Goal: Information Seeking & Learning: Learn about a topic

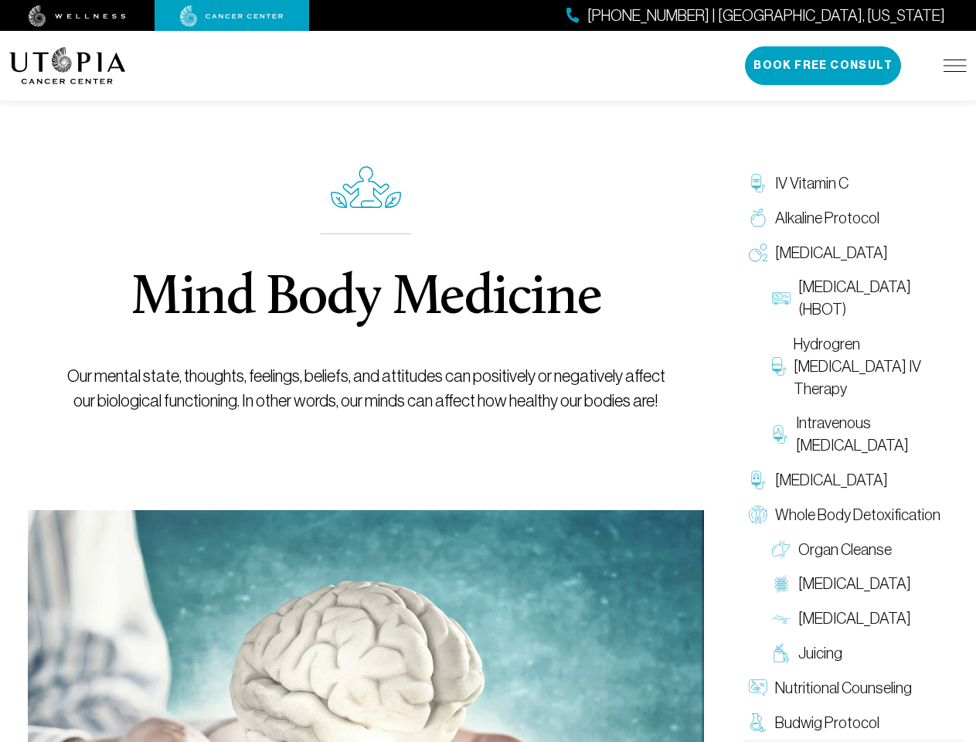
click at [488, 406] on p "Our mental state, thoughts, feelings, beliefs, and attitudes can positively or …" at bounding box center [366, 388] width 616 height 49
click at [824, 66] on button "Book Free Consult" at bounding box center [823, 65] width 156 height 39
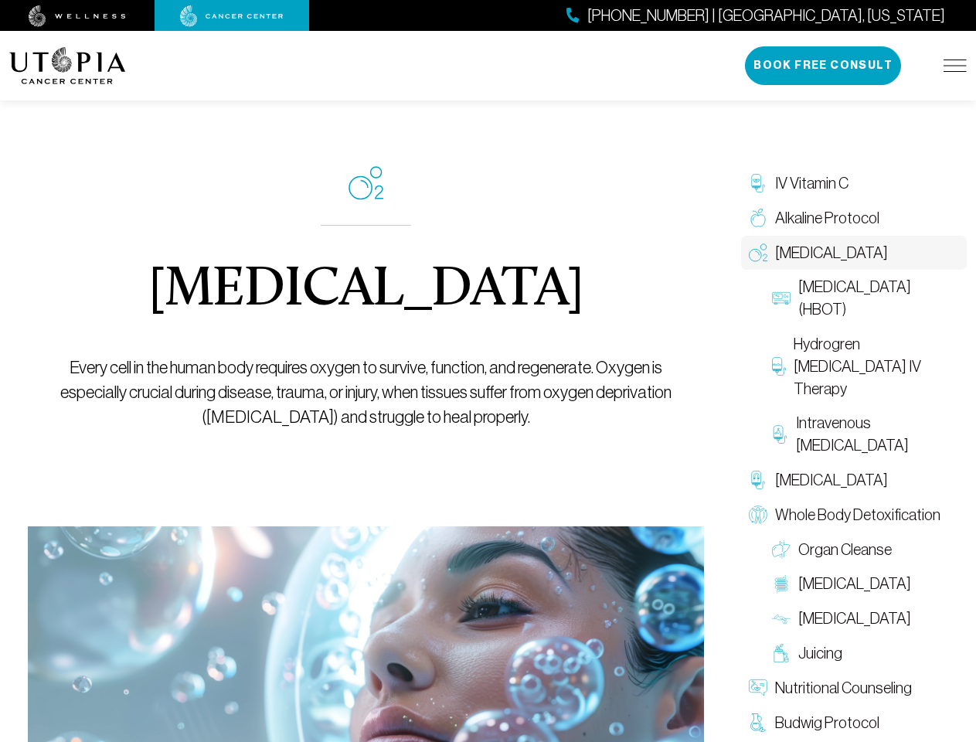
click at [488, 406] on p "Every cell in the human body requires oxygen to survive, function, and regenera…" at bounding box center [366, 393] width 616 height 74
click at [824, 66] on button "Book Free Consult" at bounding box center [823, 65] width 156 height 39
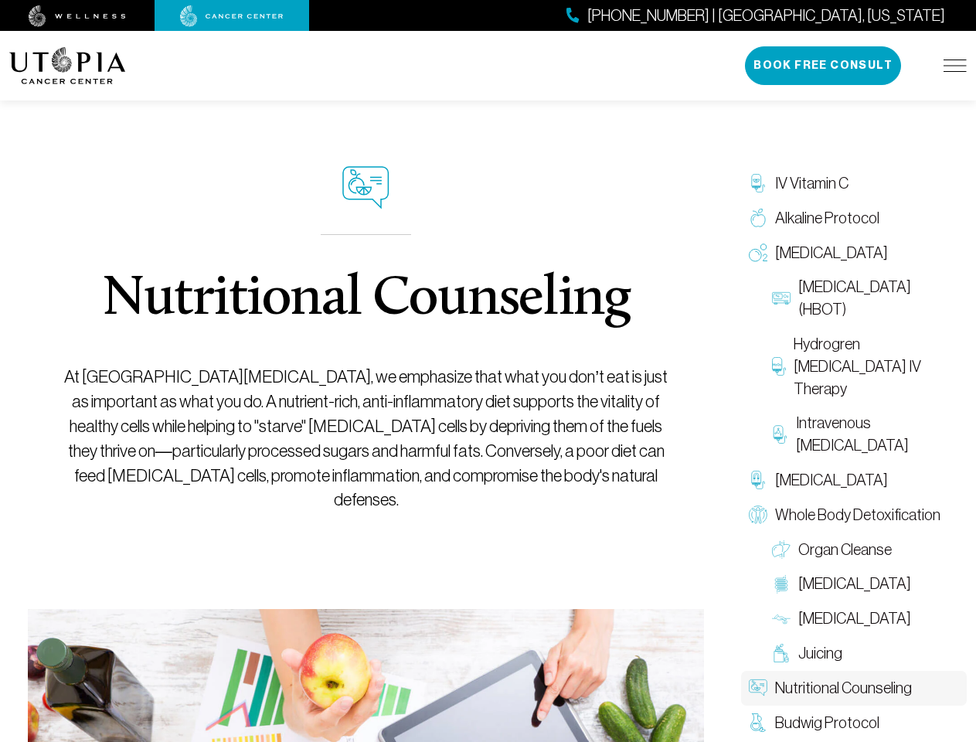
click at [488, 406] on p "At [GEOGRAPHIC_DATA][MEDICAL_DATA], we emphasize that what you don’t eat is jus…" at bounding box center [366, 439] width 616 height 148
click at [824, 66] on button "Book Free Consult" at bounding box center [823, 65] width 156 height 39
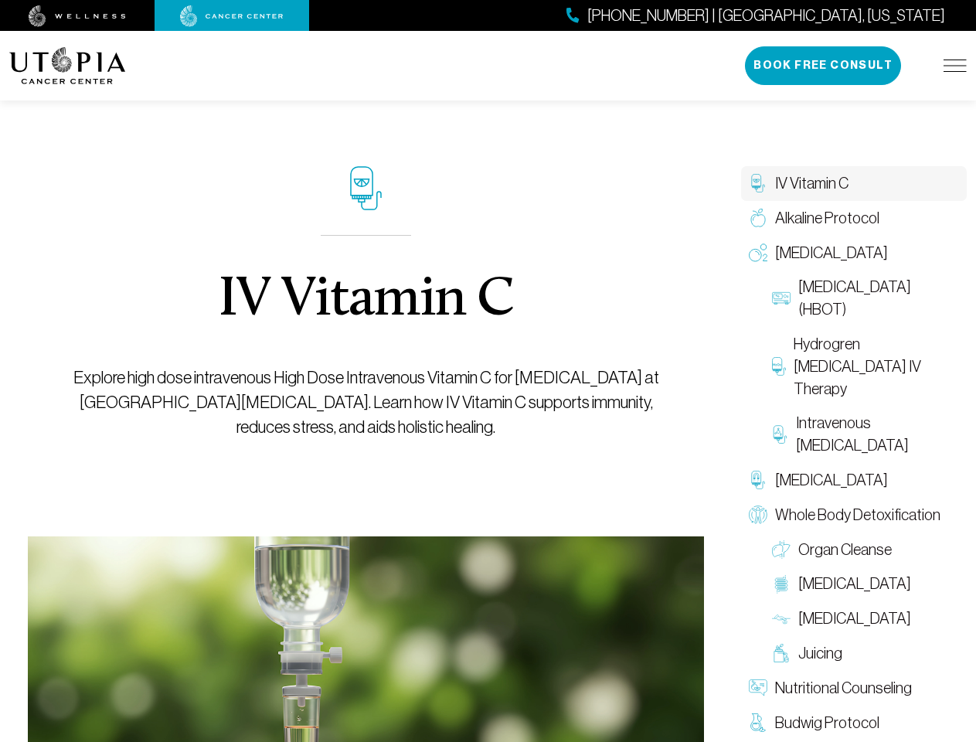
click at [488, 406] on p "Explore high dose intravenous High Dose Intravenous Vitamin C for cancer at Uto…" at bounding box center [366, 403] width 616 height 74
click at [824, 66] on button "Book Free Consult" at bounding box center [823, 65] width 156 height 39
